Goal: Information Seeking & Learning: Learn about a topic

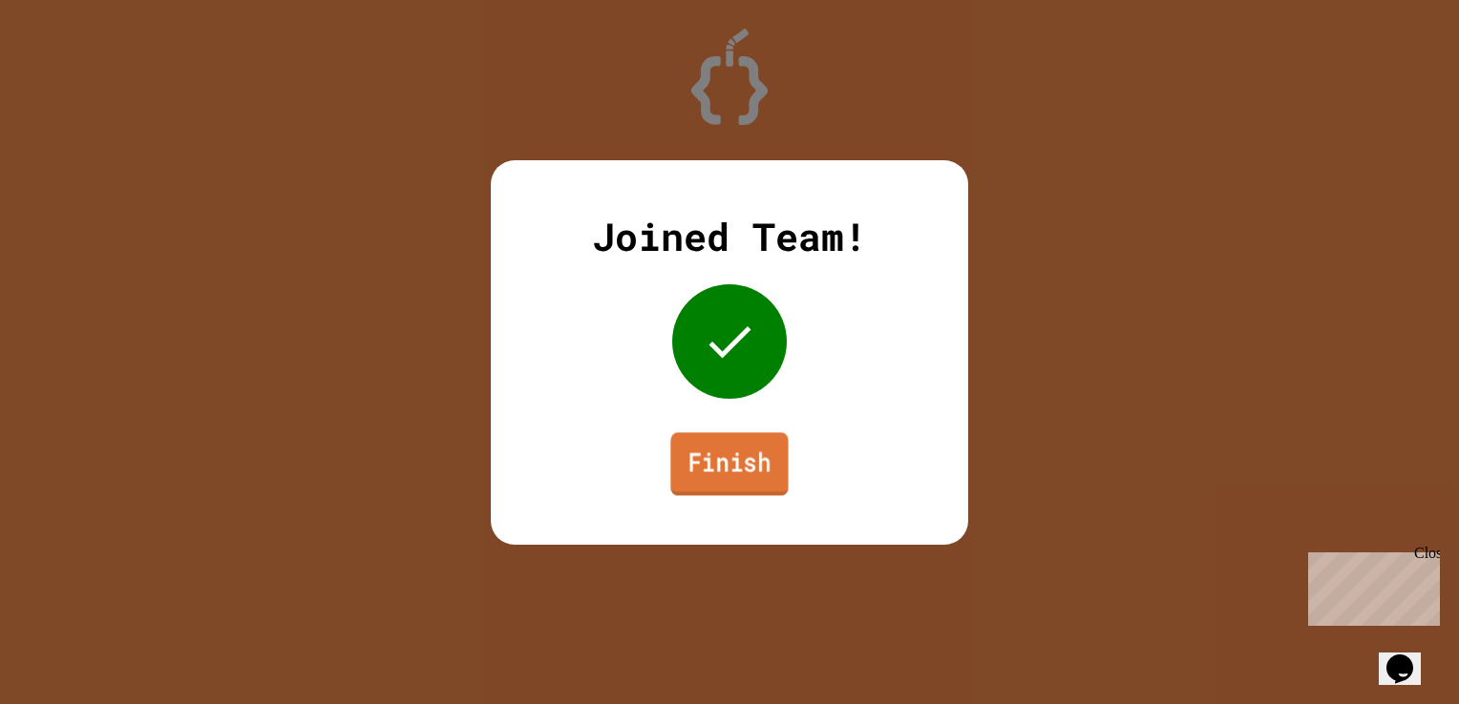
click at [753, 460] on link "Finish" at bounding box center [728, 463] width 117 height 63
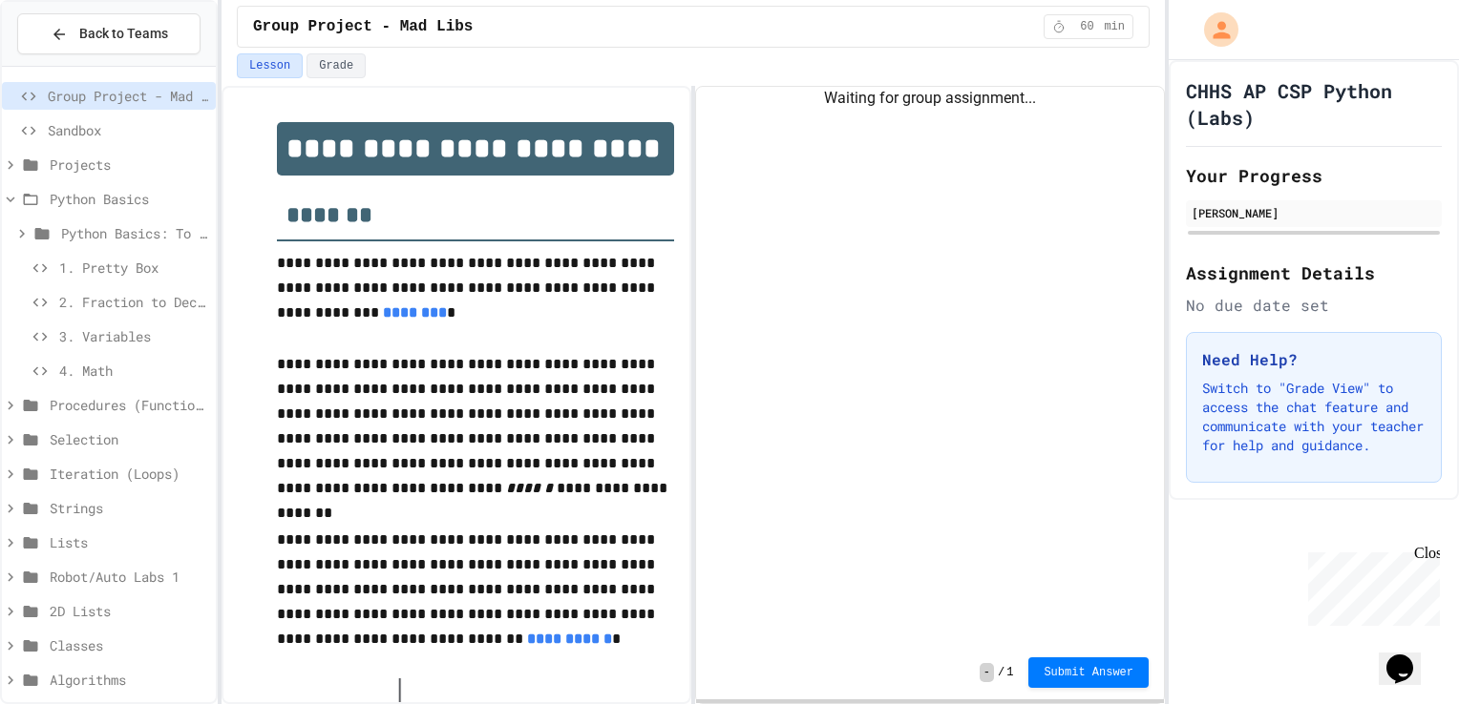
click at [145, 304] on span "2. Fraction to Decimal" at bounding box center [133, 302] width 149 height 20
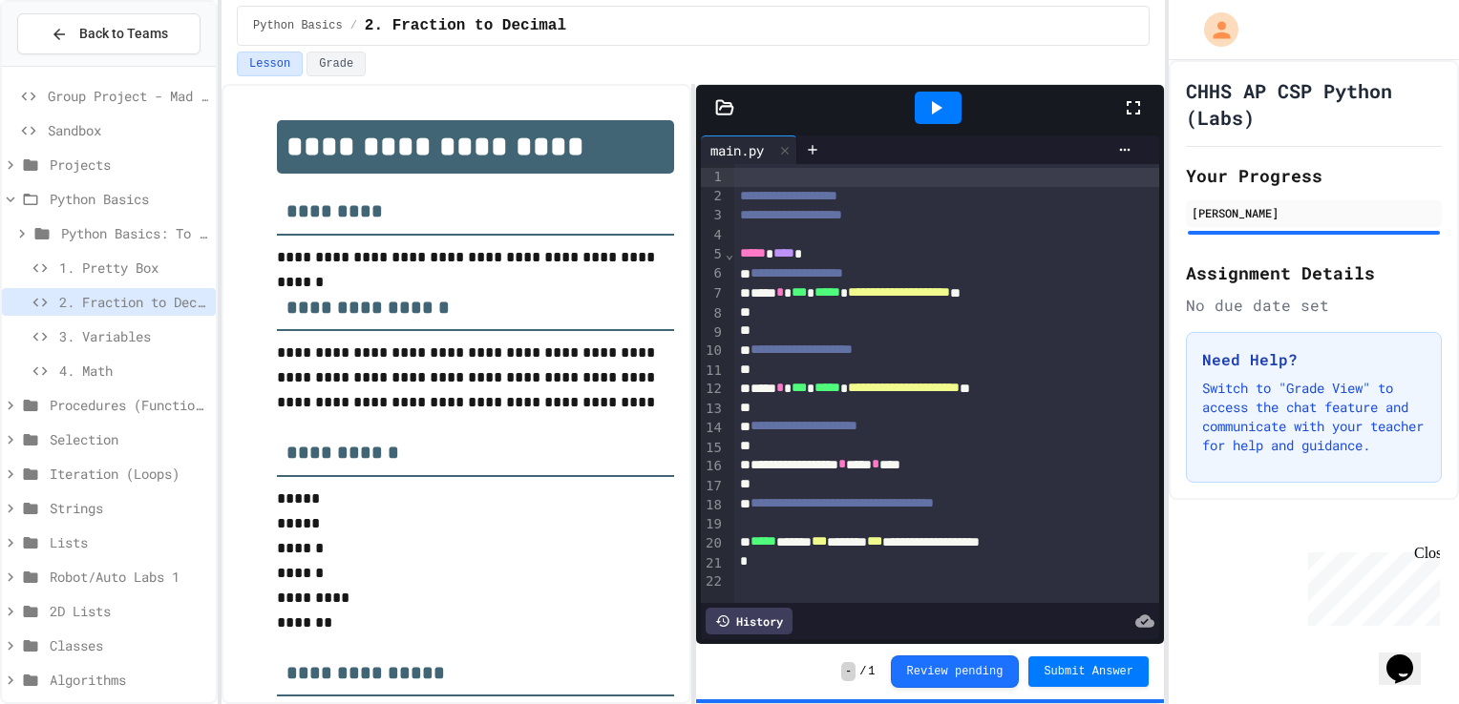
click at [1127, 96] on icon at bounding box center [1133, 107] width 23 height 23
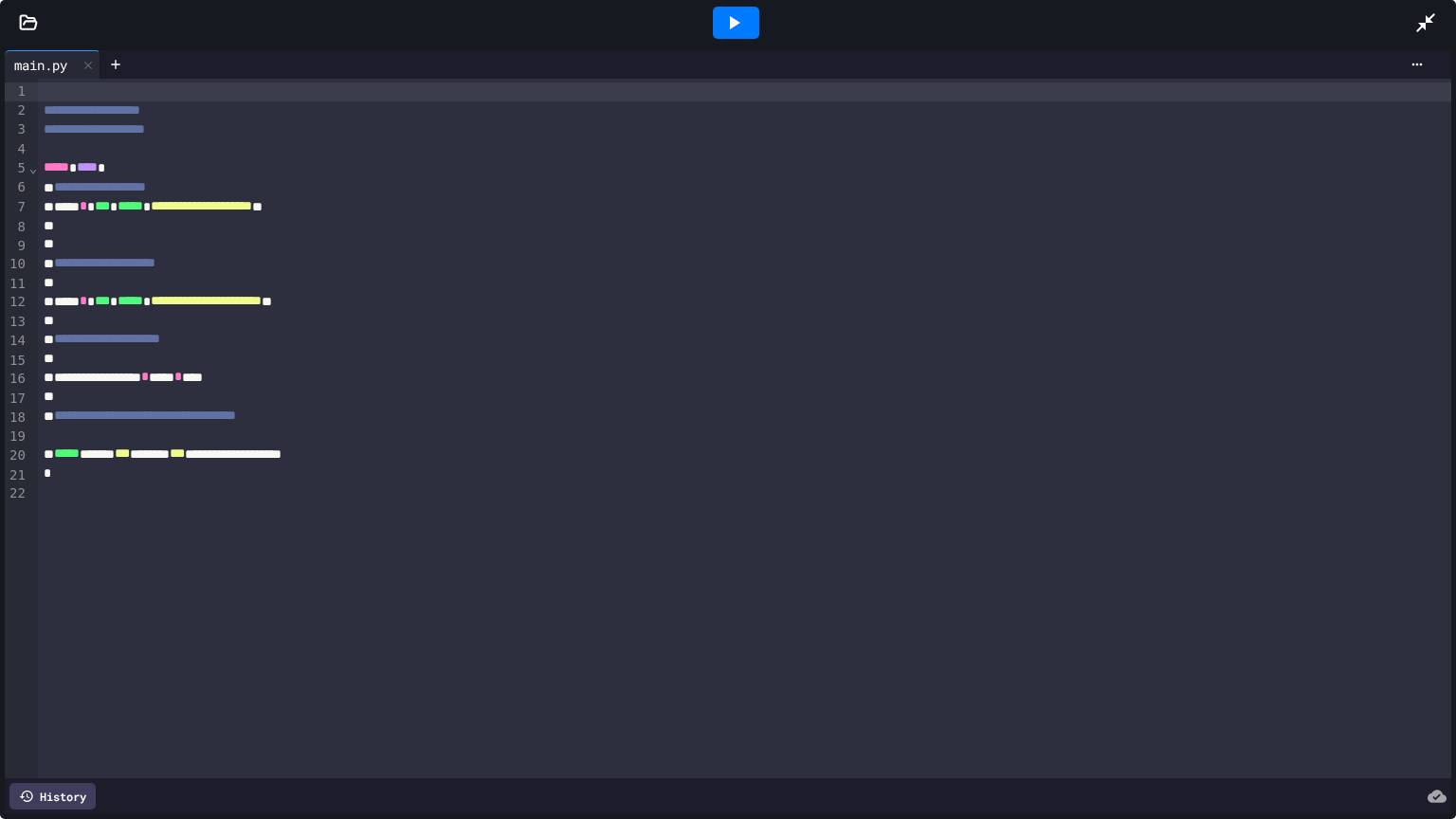
click at [745, 15] on div at bounding box center [736, 23] width 47 height 32
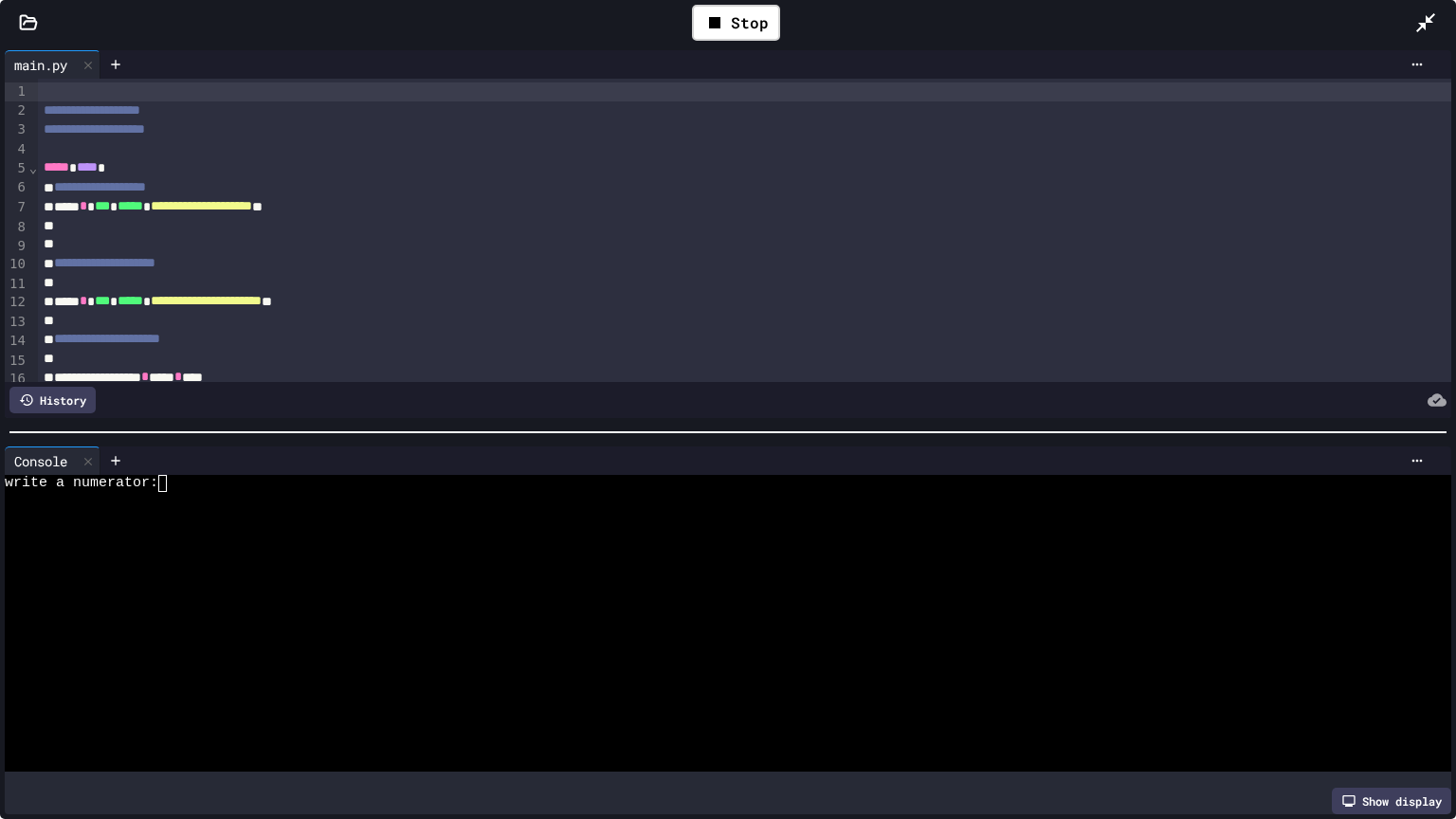
click at [171, 481] on textarea "Terminal input" at bounding box center [171, 482] width 9 height 17
click at [1422, 23] on icon at bounding box center [1425, 22] width 19 height 19
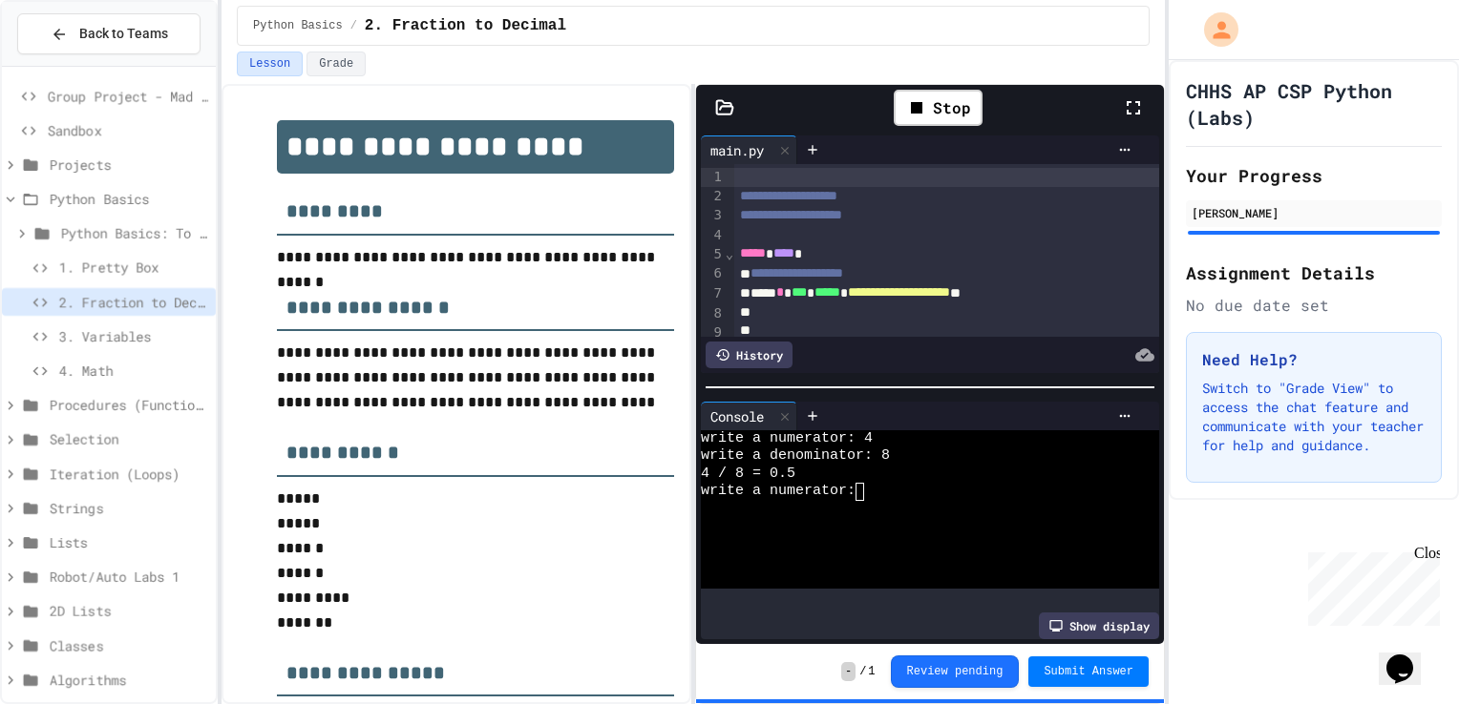
click at [138, 338] on span "3. Variables" at bounding box center [133, 336] width 149 height 20
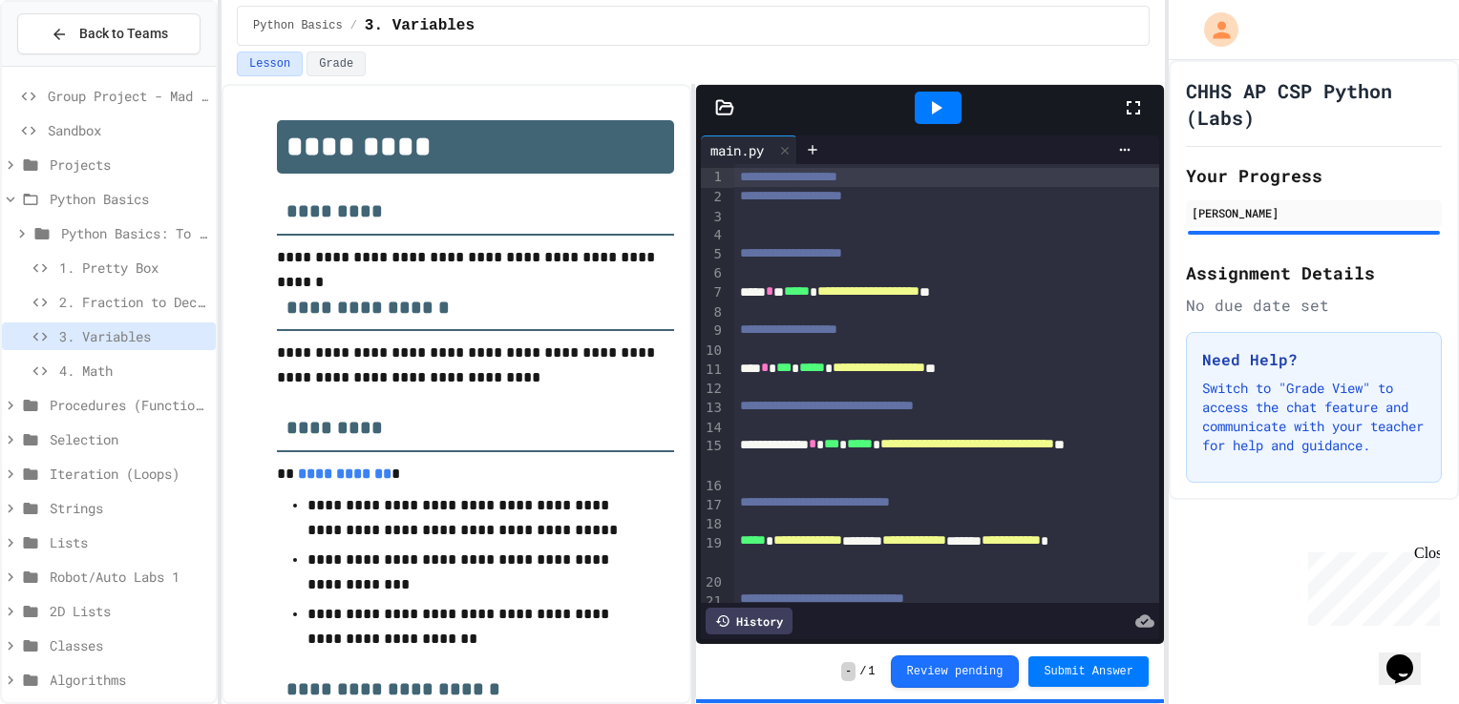
click at [1120, 109] on div at bounding box center [937, 108] width 368 height 52
click at [1134, 105] on icon at bounding box center [1133, 107] width 23 height 23
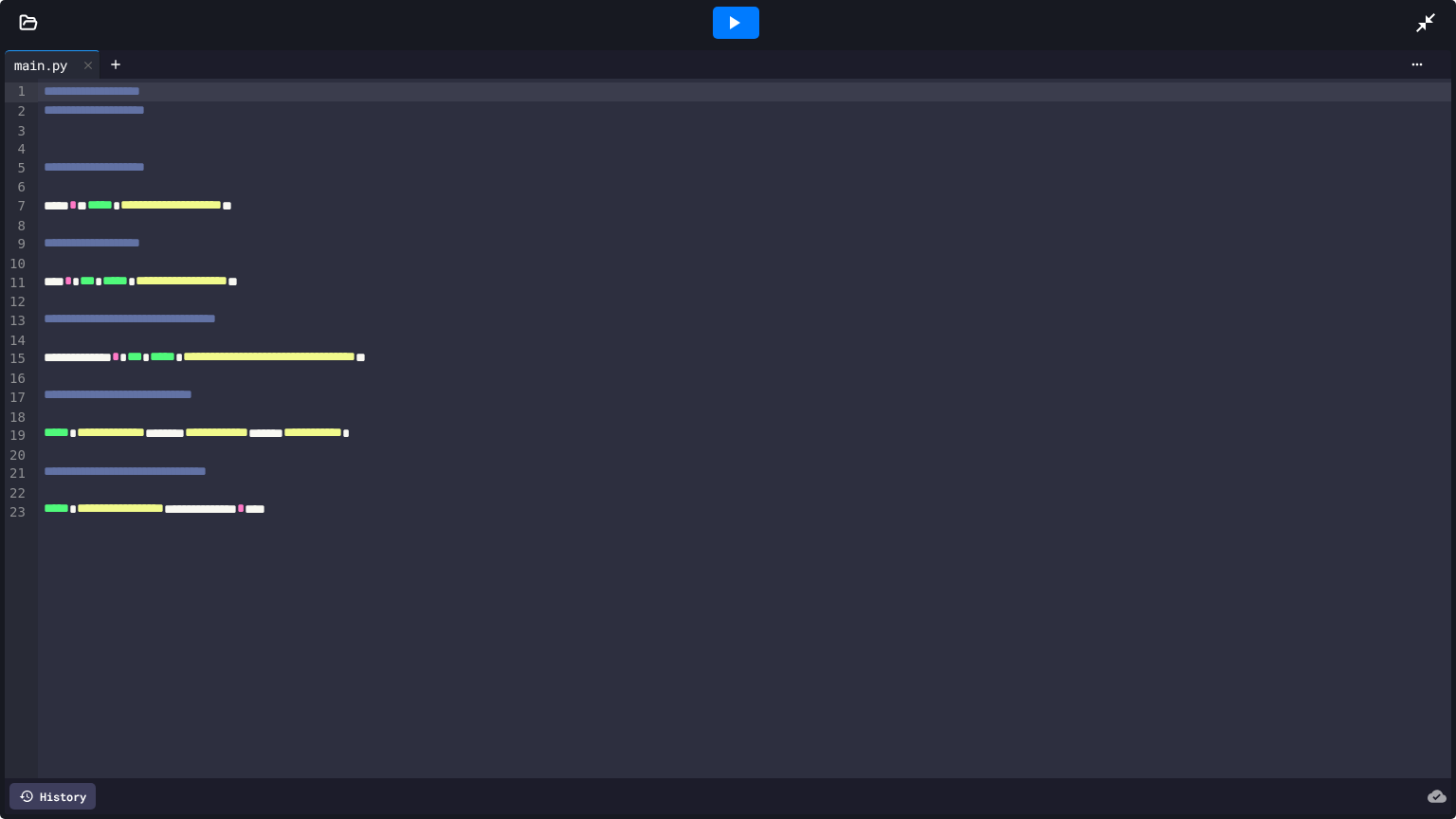
click at [734, 24] on icon at bounding box center [735, 22] width 10 height 13
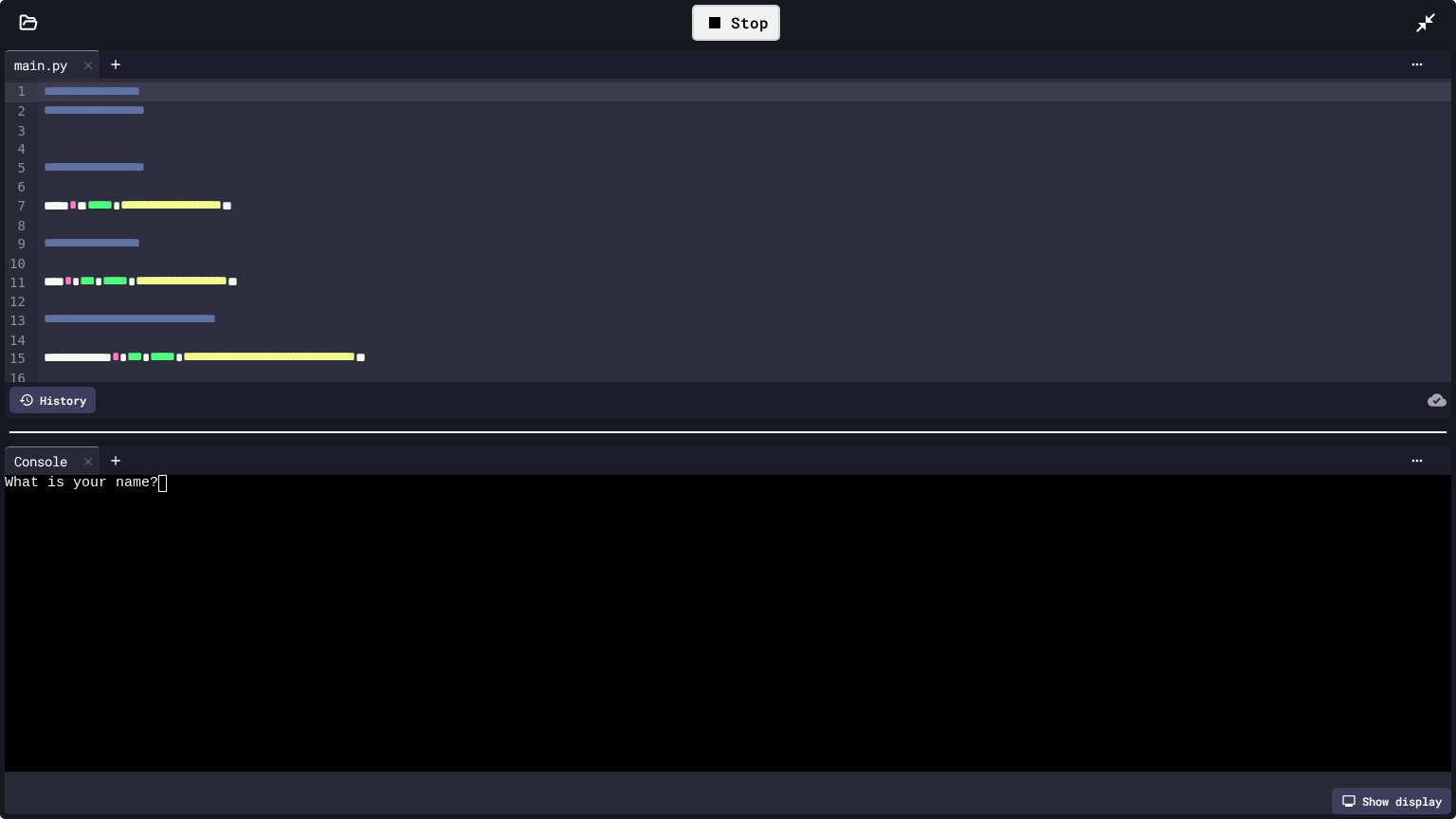
click at [164, 491] on div at bounding box center [713, 499] width 1416 height 17
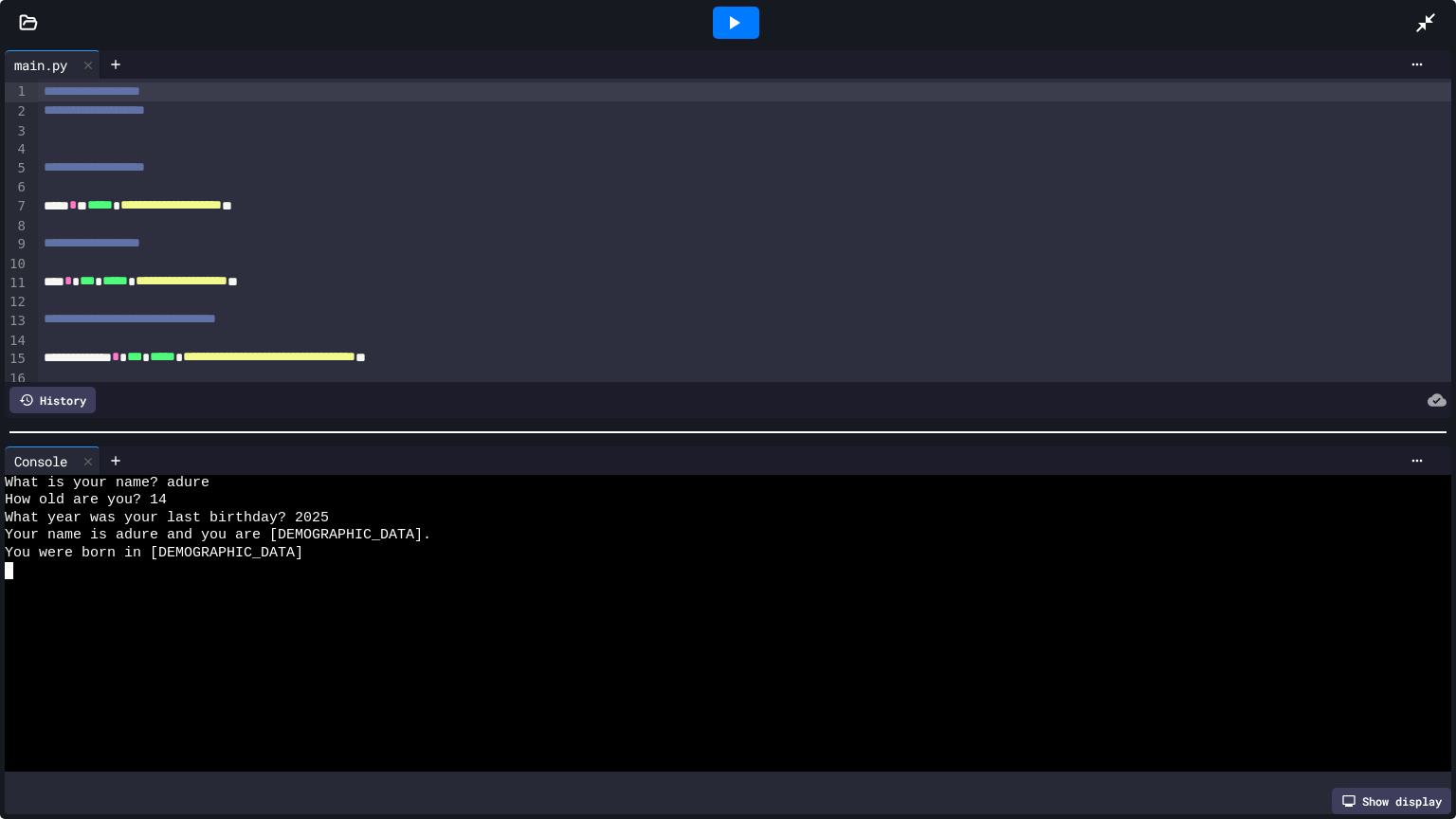
click at [1421, 27] on icon at bounding box center [1425, 22] width 19 height 19
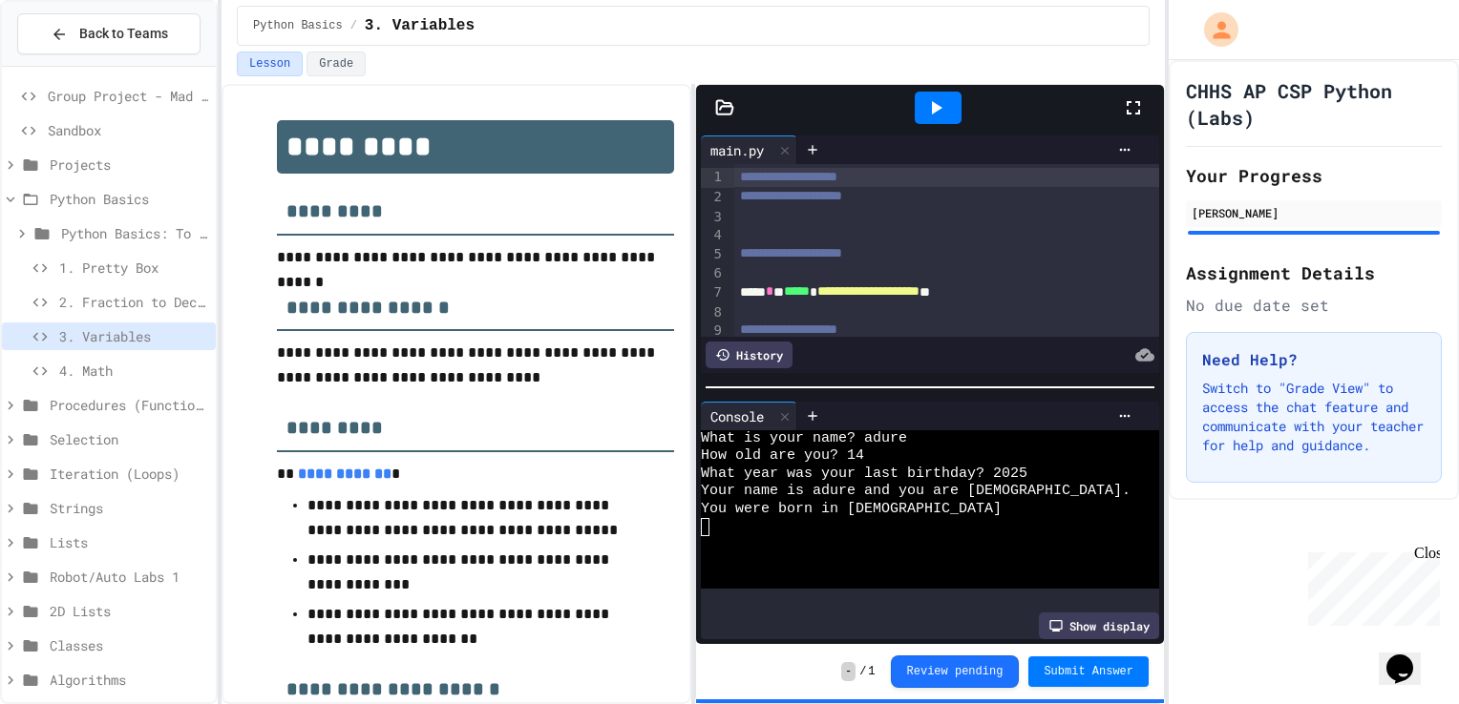
click at [117, 380] on div "4. Math" at bounding box center [109, 371] width 214 height 28
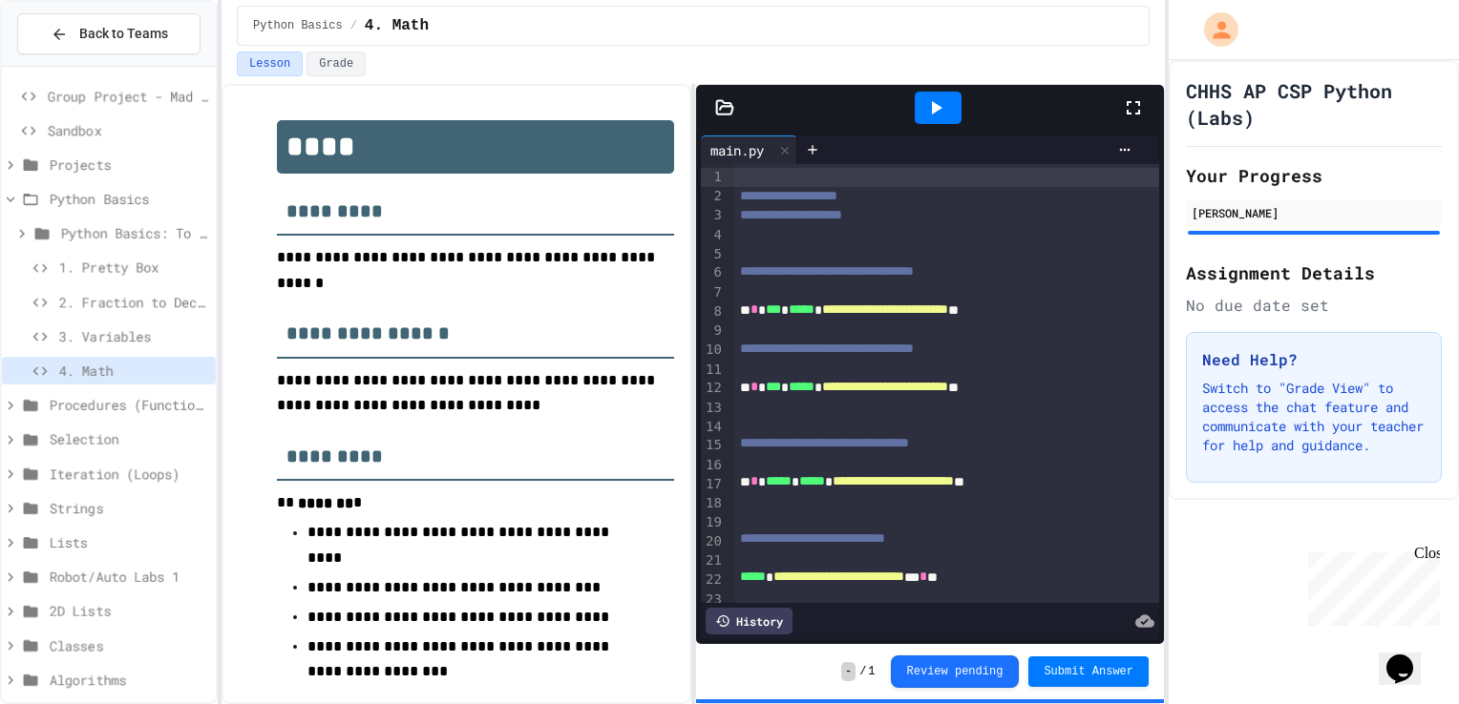
click at [932, 112] on icon at bounding box center [937, 107] width 10 height 13
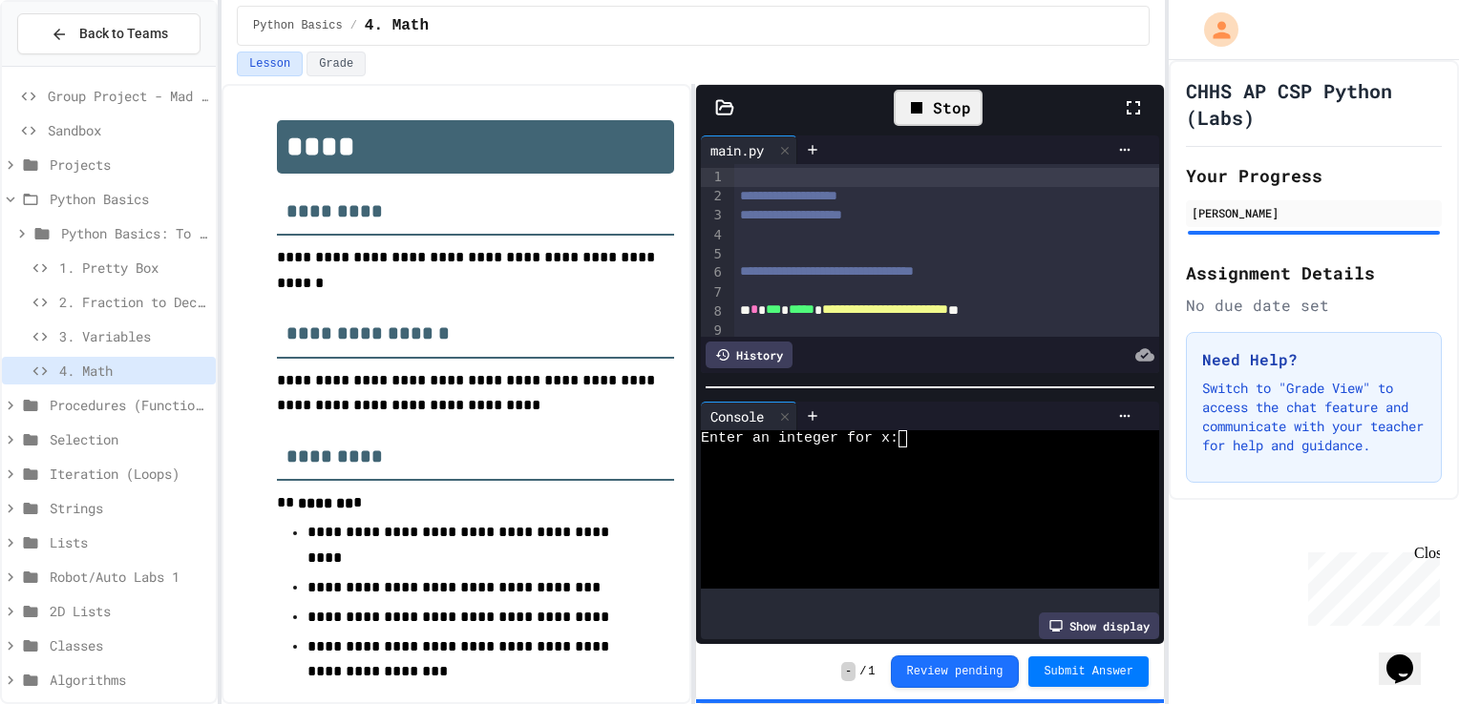
click at [96, 308] on span "2. Fraction to Decimal" at bounding box center [133, 302] width 149 height 20
